Goal: Task Accomplishment & Management: Use online tool/utility

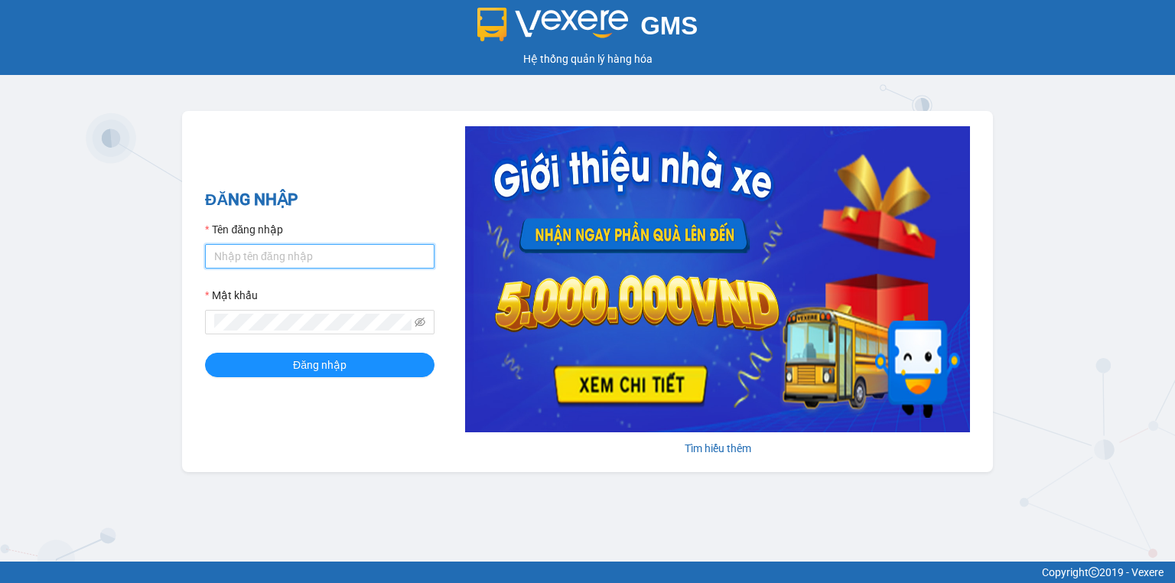
click at [296, 248] on input "Tên đăng nhập" at bounding box center [320, 256] width 230 height 24
type input "baoquyen.lienhung"
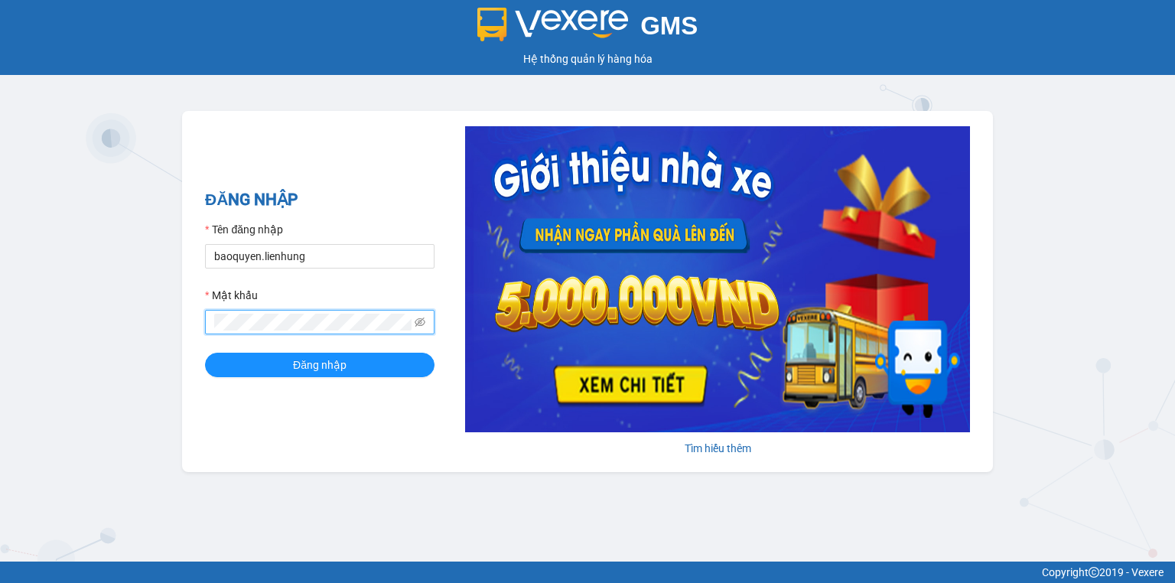
click at [205, 353] on button "Đăng nhập" at bounding box center [320, 365] width 230 height 24
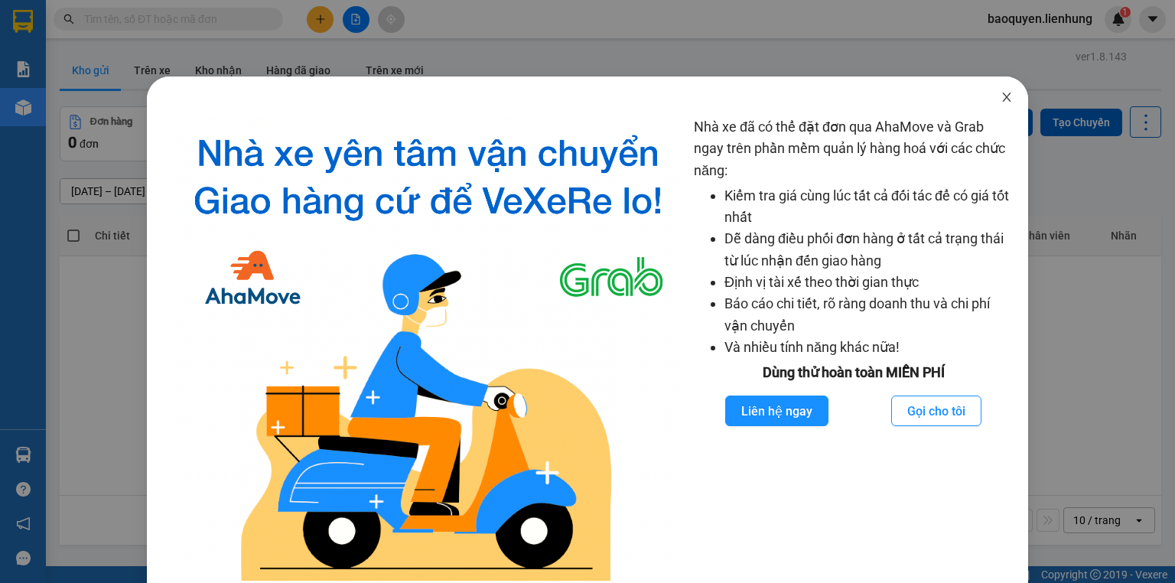
click at [1002, 97] on icon "close" at bounding box center [1006, 97] width 8 height 9
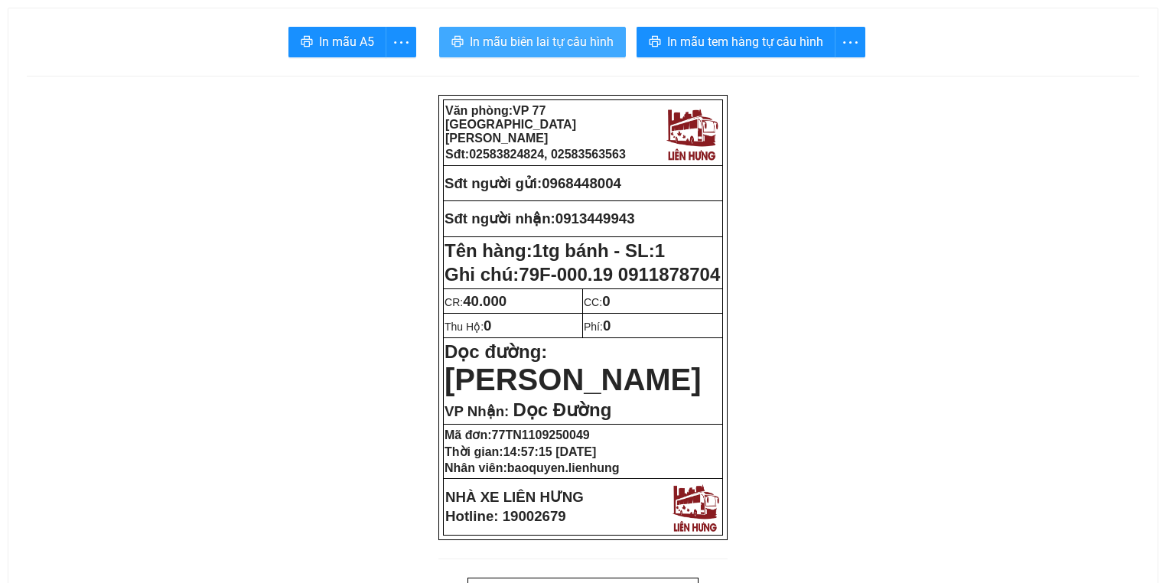
click at [505, 42] on span "In mẫu biên lai tự cấu hình" at bounding box center [542, 41] width 144 height 19
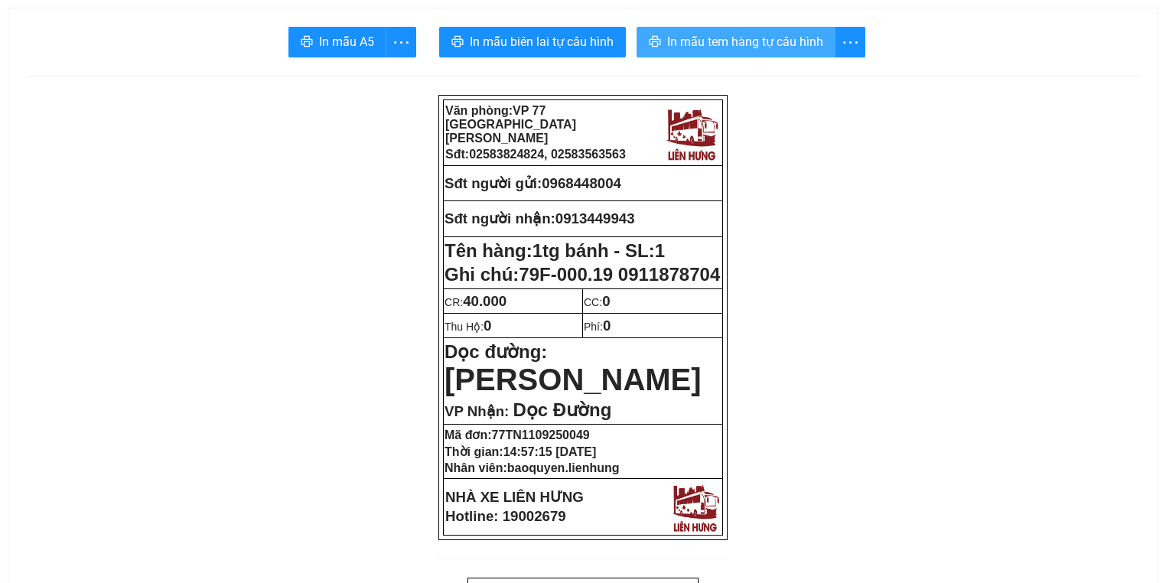
click at [727, 33] on span "In mẫu tem hàng tự cấu hình" at bounding box center [745, 41] width 156 height 19
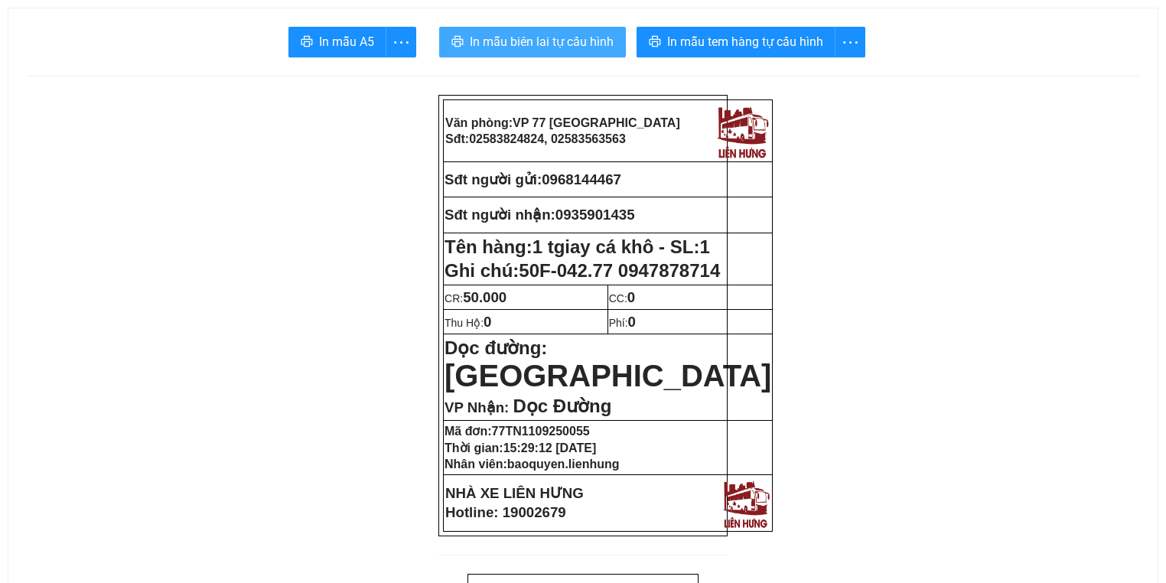
click at [549, 49] on span "In mẫu biên lai tự cấu hình" at bounding box center [542, 41] width 144 height 19
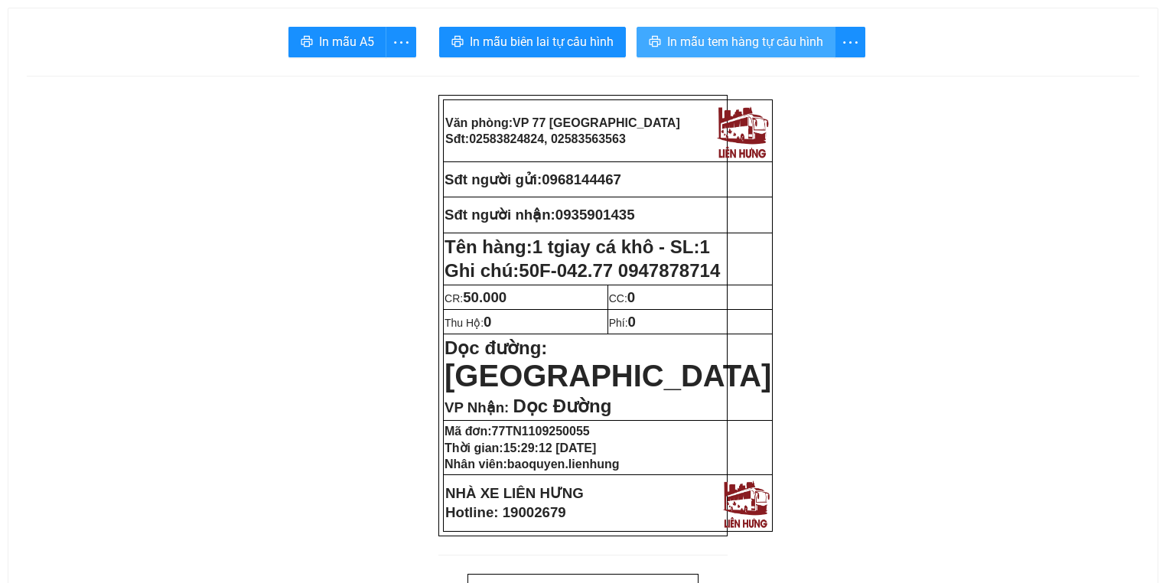
click at [804, 40] on span "In mẫu tem hàng tự cấu hình" at bounding box center [745, 41] width 156 height 19
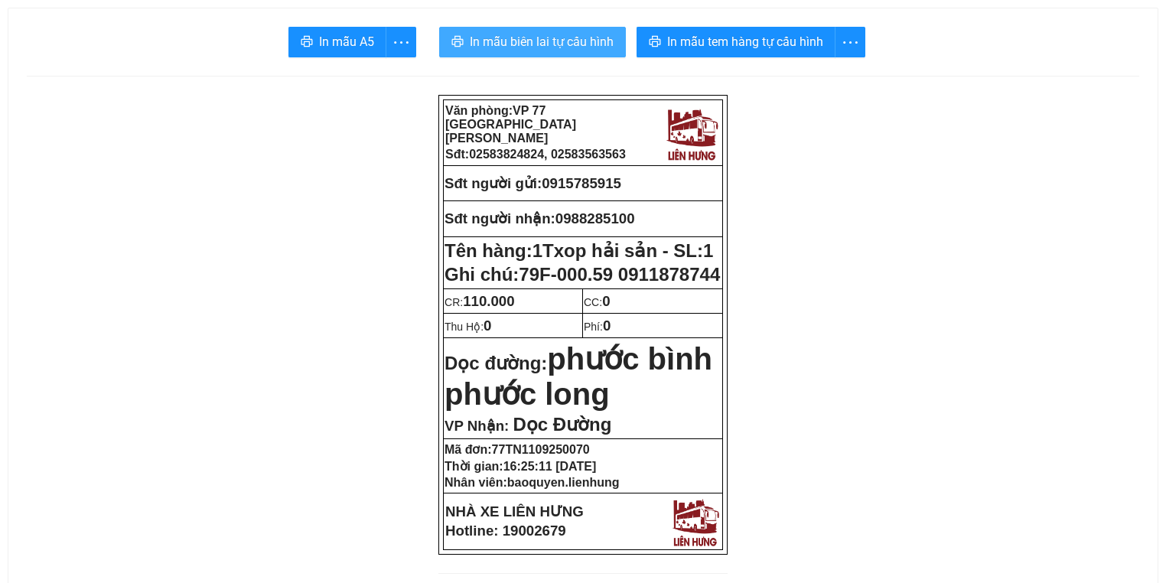
click at [510, 37] on span "In mẫu biên lai tự cấu hình" at bounding box center [542, 41] width 144 height 19
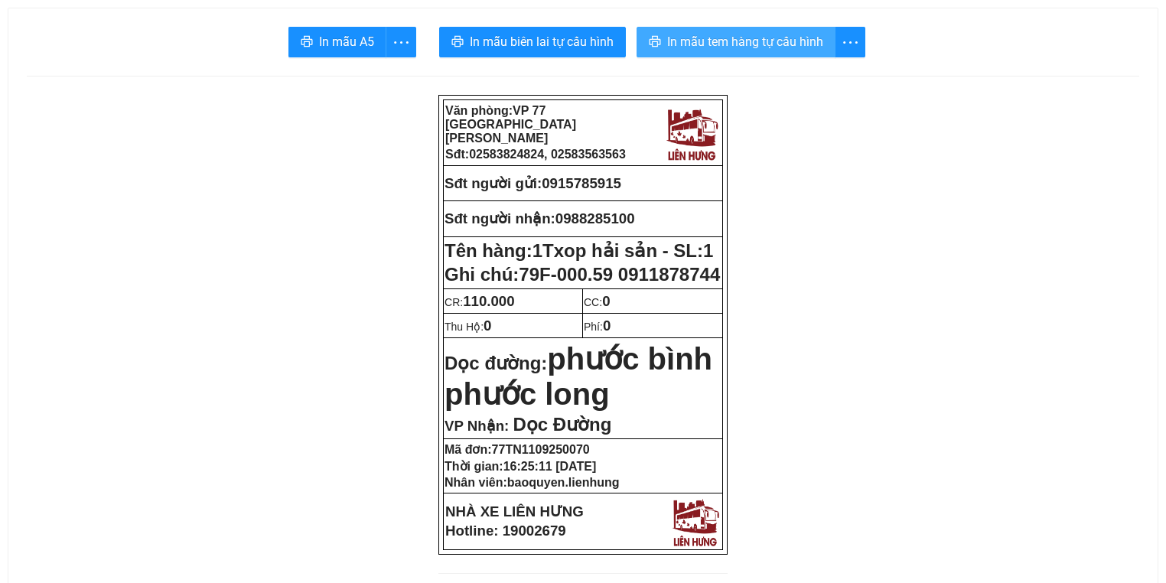
click at [715, 48] on span "In mẫu tem hàng tự cấu hình" at bounding box center [745, 41] width 156 height 19
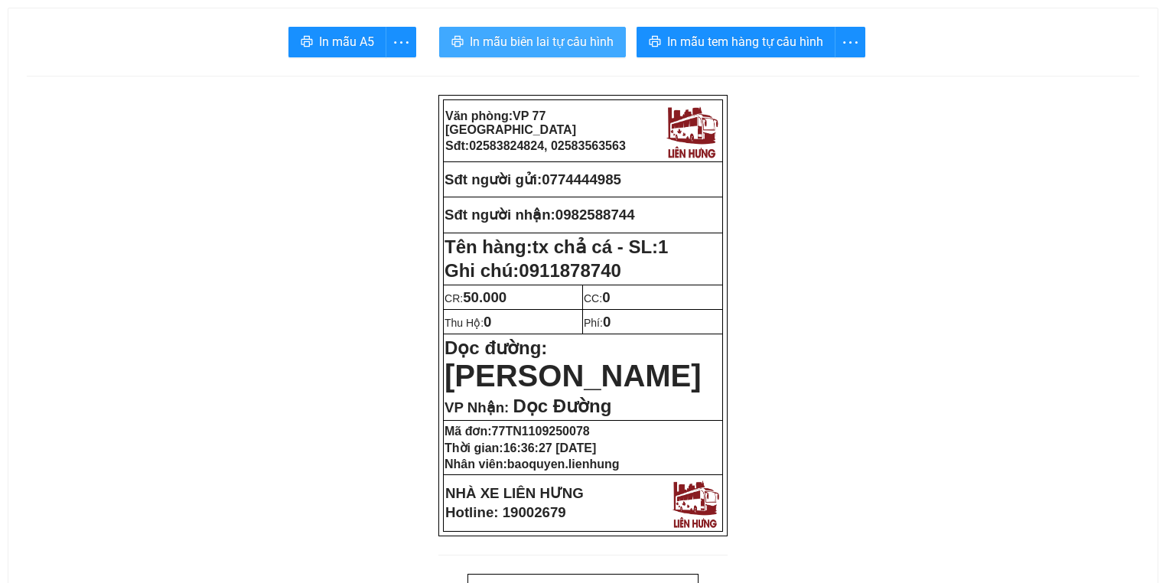
drag, startPoint x: 604, startPoint y: 13, endPoint x: 588, endPoint y: 28, distance: 22.2
click at [584, 28] on button "In mẫu biên lai tự cấu hình" at bounding box center [532, 42] width 187 height 31
click at [582, 34] on span "In mẫu biên lai tự cấu hình" at bounding box center [542, 41] width 144 height 19
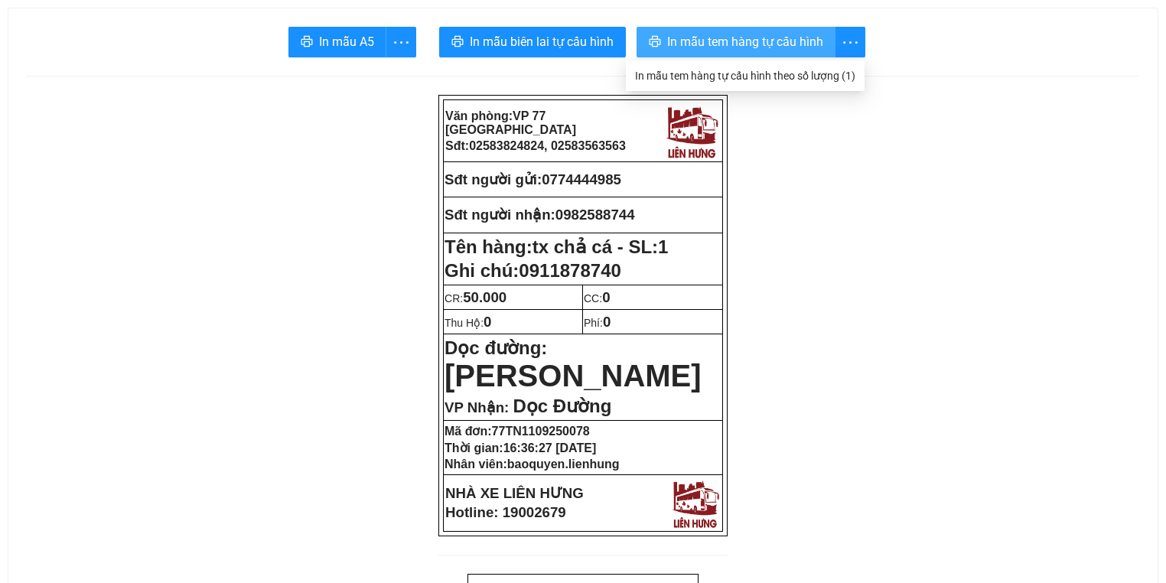
click at [826, 37] on button "In mẫu tem hàng tự cấu hình" at bounding box center [736, 42] width 199 height 31
